Goal: Transaction & Acquisition: Purchase product/service

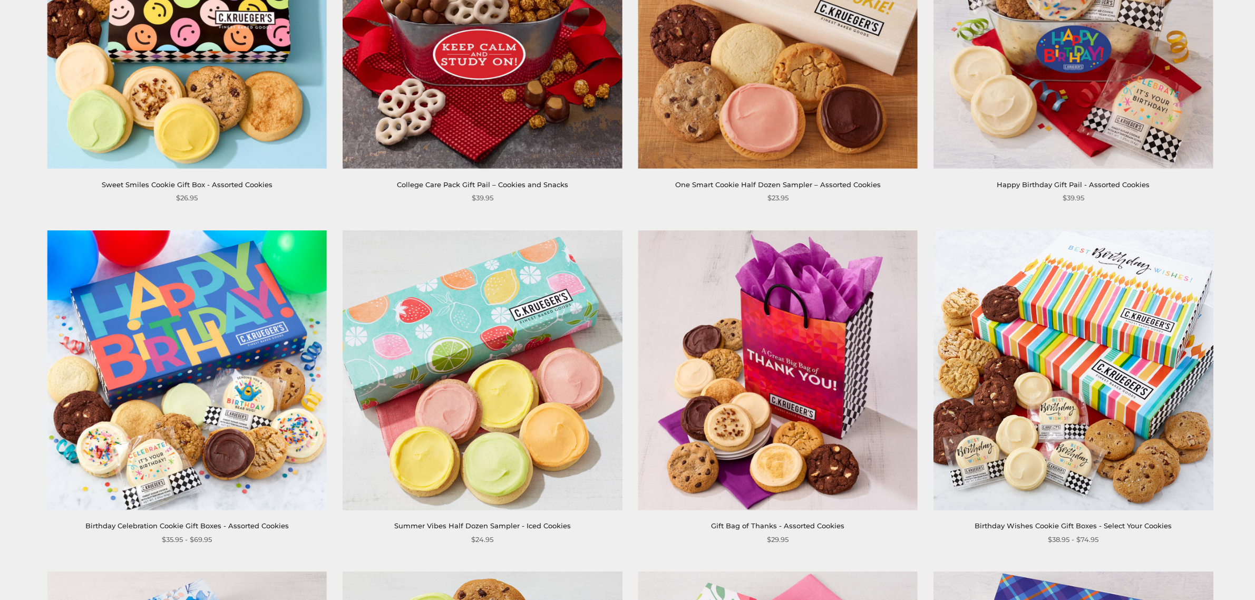
scroll to position [87, 0]
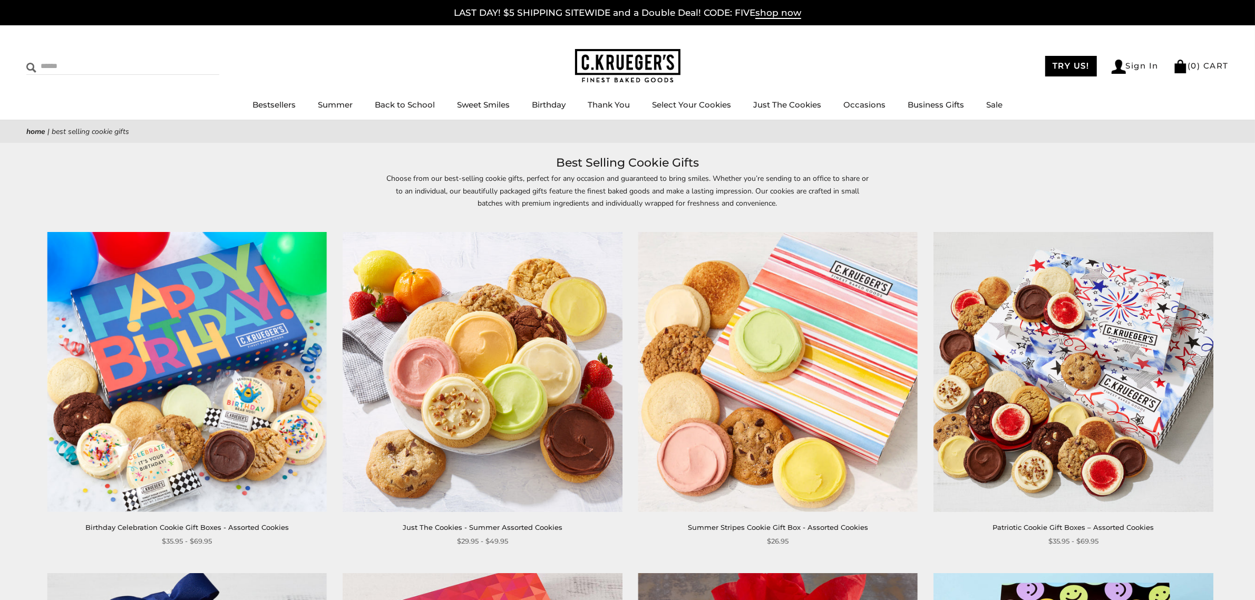
click at [136, 72] on input "Search" at bounding box center [88, 66] width 125 height 16
type input "****"
click at [191, 58] on input "******" at bounding box center [205, 65] width 28 height 14
